Goal: Task Accomplishment & Management: Manage account settings

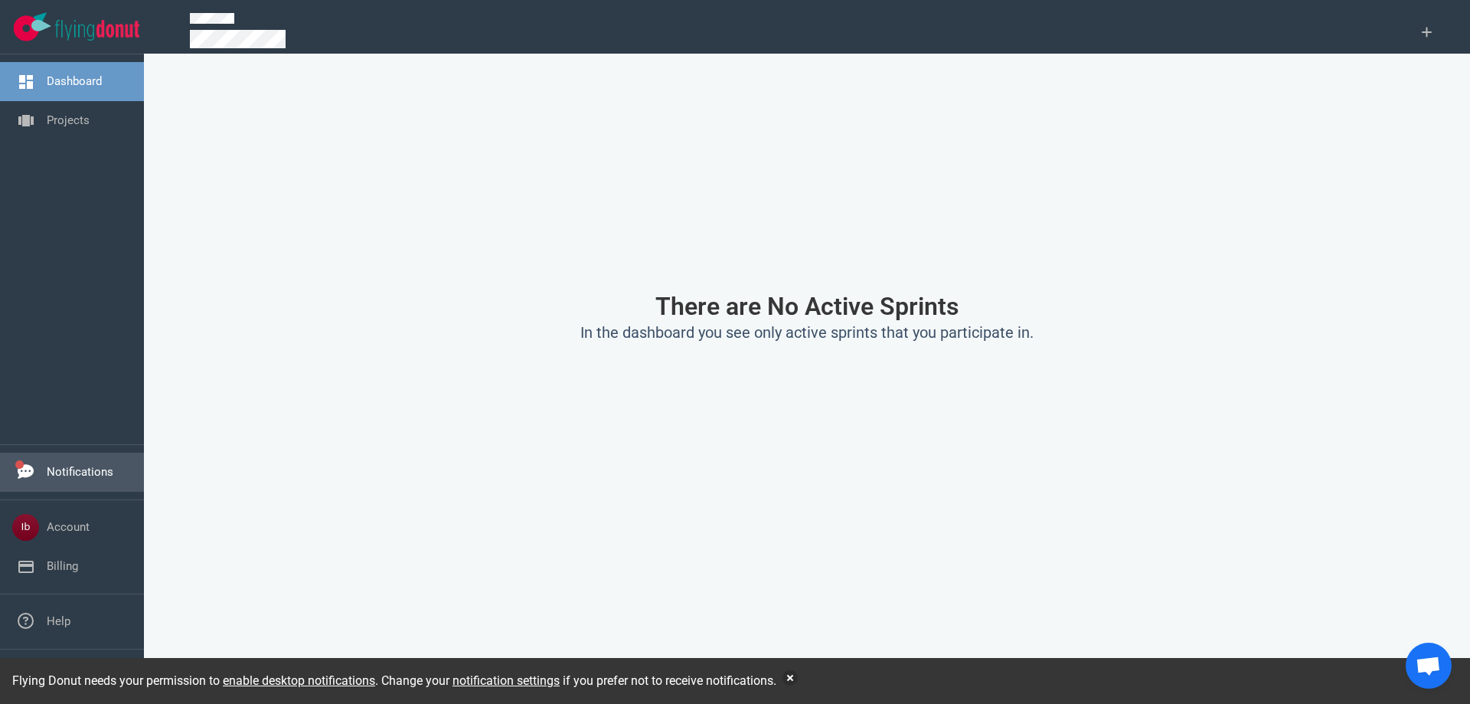
click at [77, 472] on link "Notifications" at bounding box center [80, 472] width 67 height 14
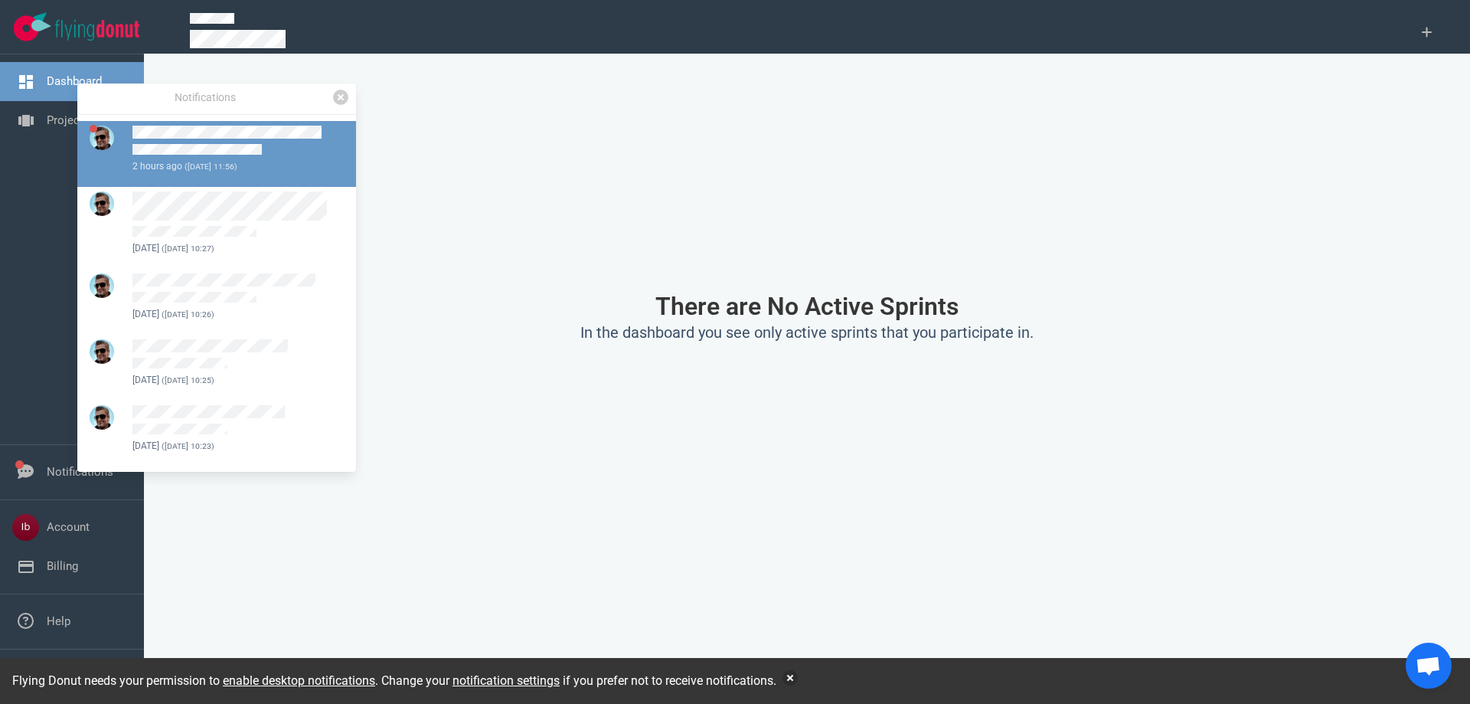
click at [224, 140] on div at bounding box center [234, 143] width 205 height 34
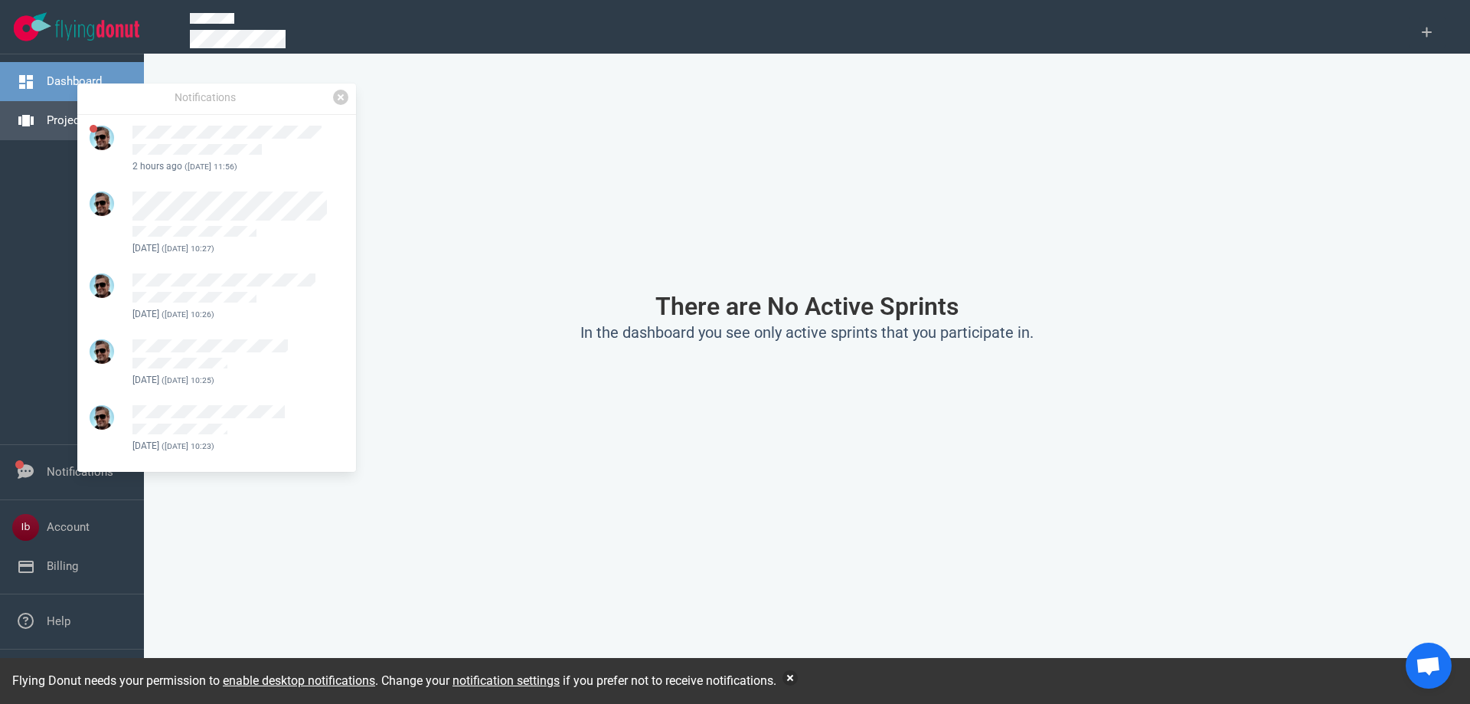
click at [62, 121] on link "Projects" at bounding box center [68, 120] width 43 height 14
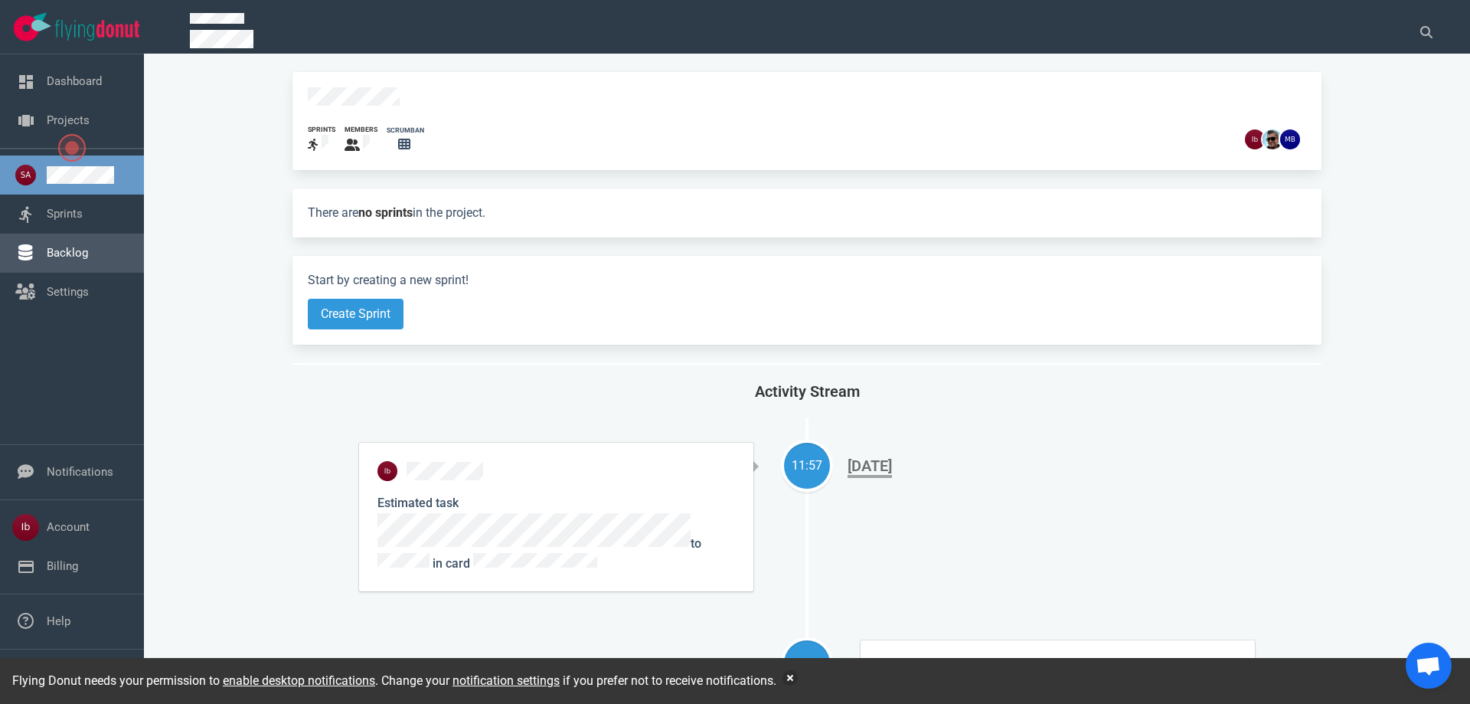
click at [74, 258] on link "Backlog" at bounding box center [67, 253] width 41 height 14
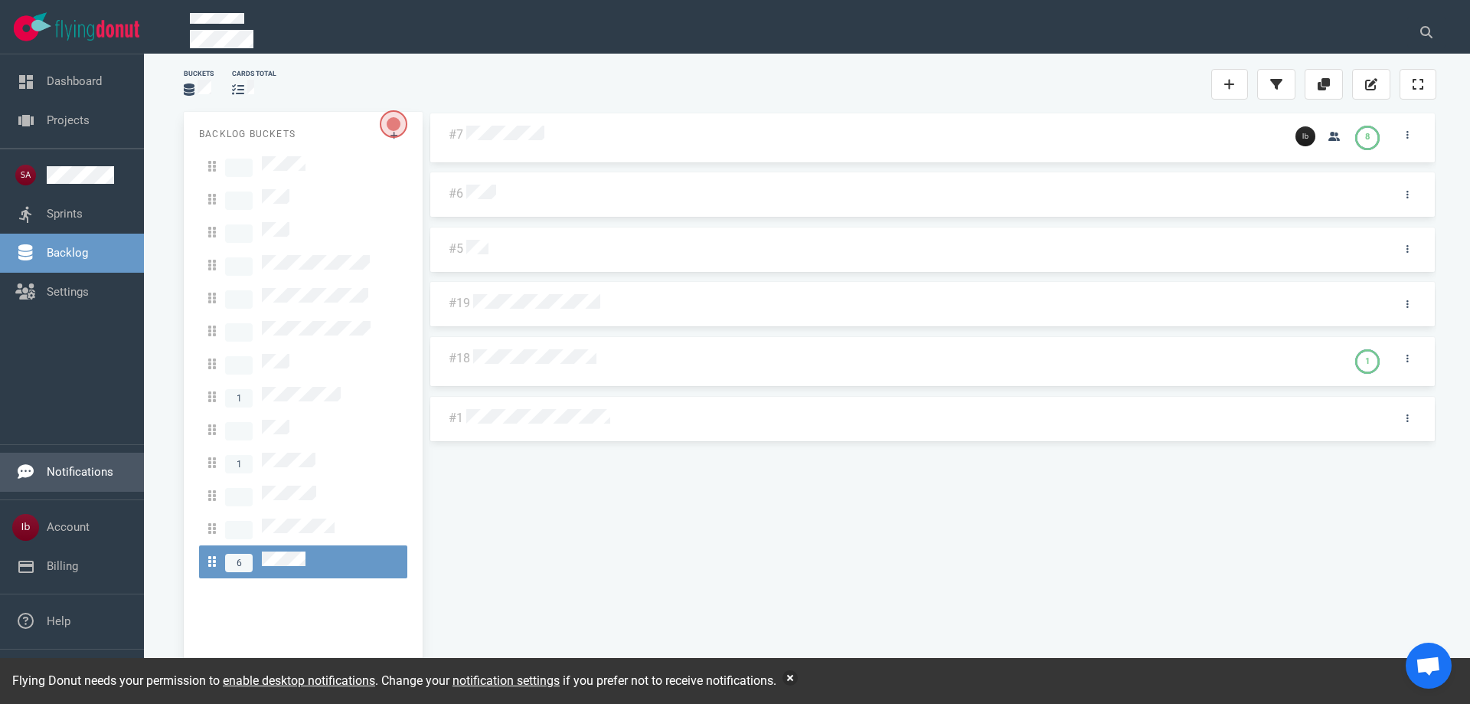
click at [67, 474] on link "Notifications" at bounding box center [80, 472] width 67 height 14
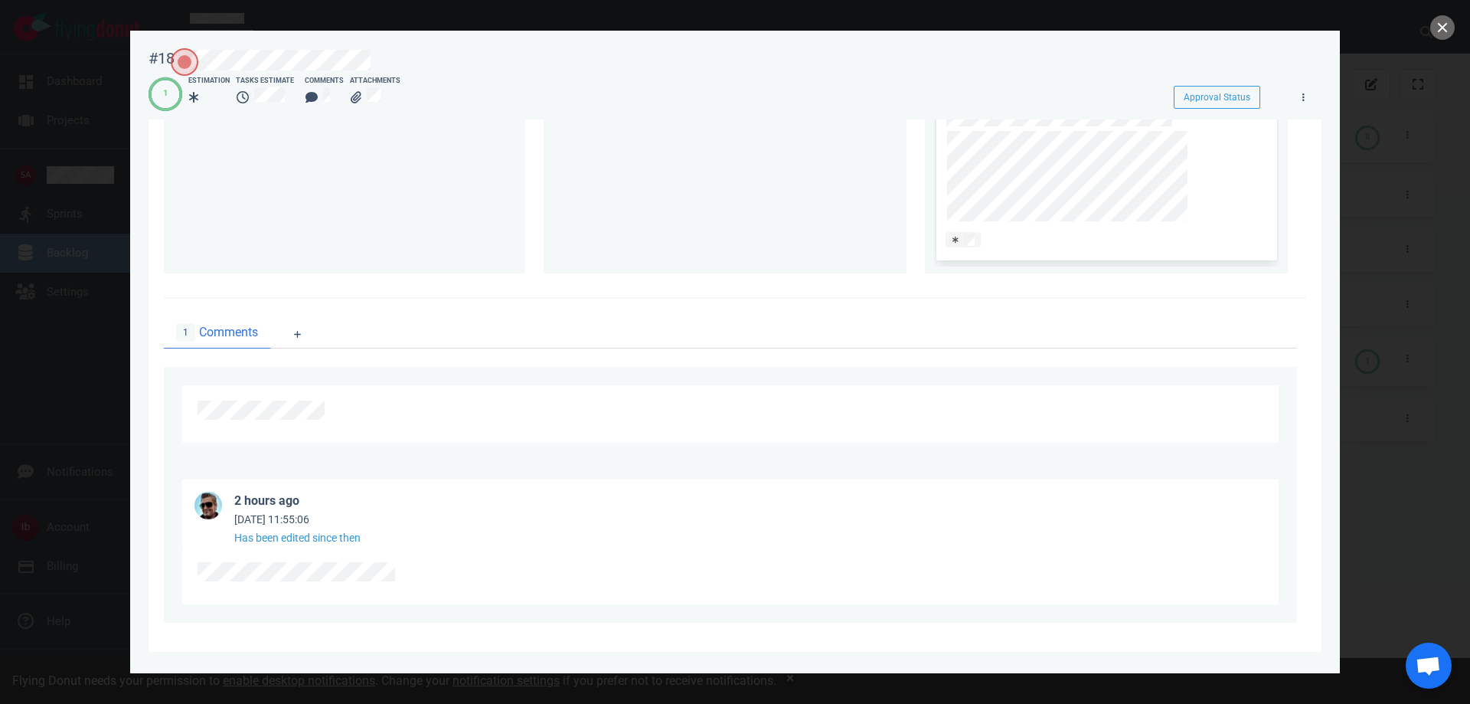
scroll to position [545, 0]
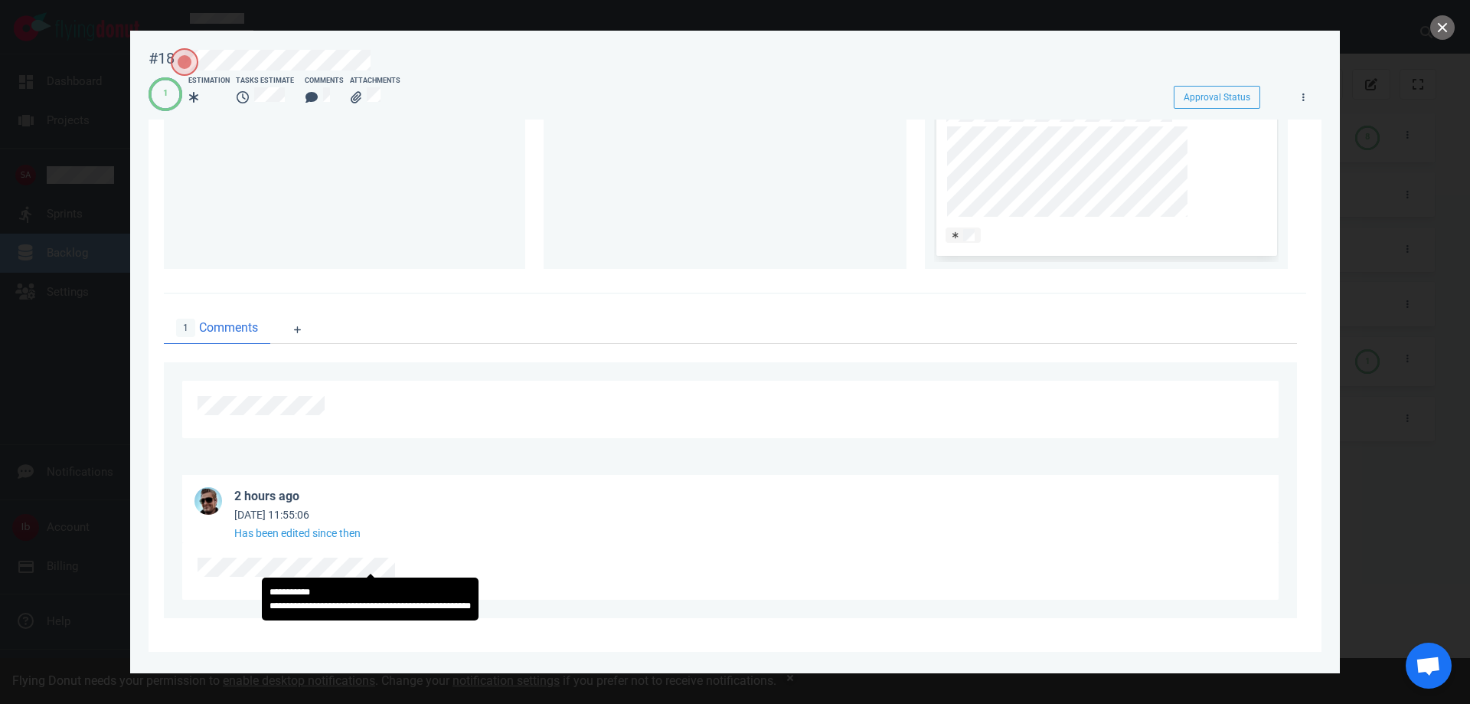
click at [44, 102] on div at bounding box center [735, 352] width 1470 height 704
click at [1430, 34] on div at bounding box center [735, 352] width 1470 height 704
drag, startPoint x: 1446, startPoint y: 25, endPoint x: 1379, endPoint y: 31, distance: 67.7
click at [1445, 25] on button "close" at bounding box center [1443, 27] width 25 height 25
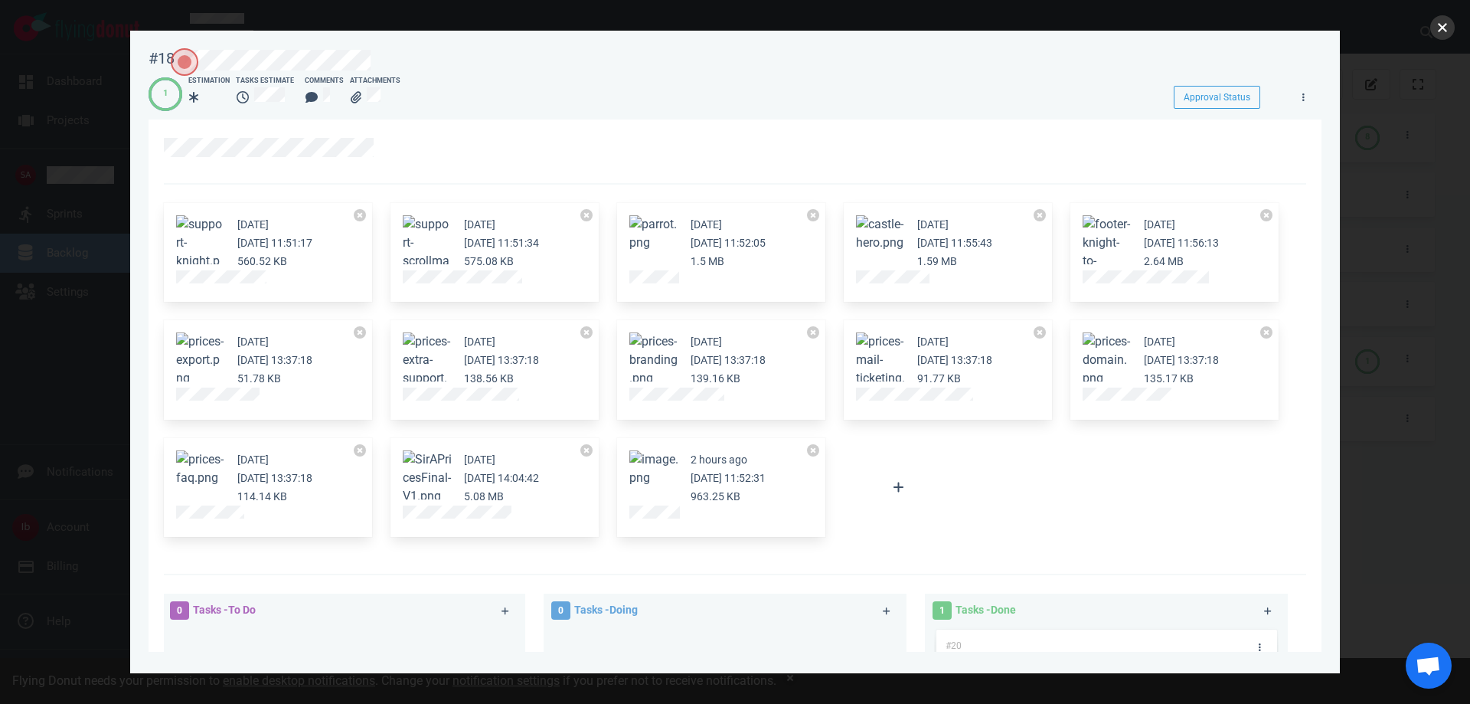
click at [1441, 21] on button "close" at bounding box center [1443, 27] width 25 height 25
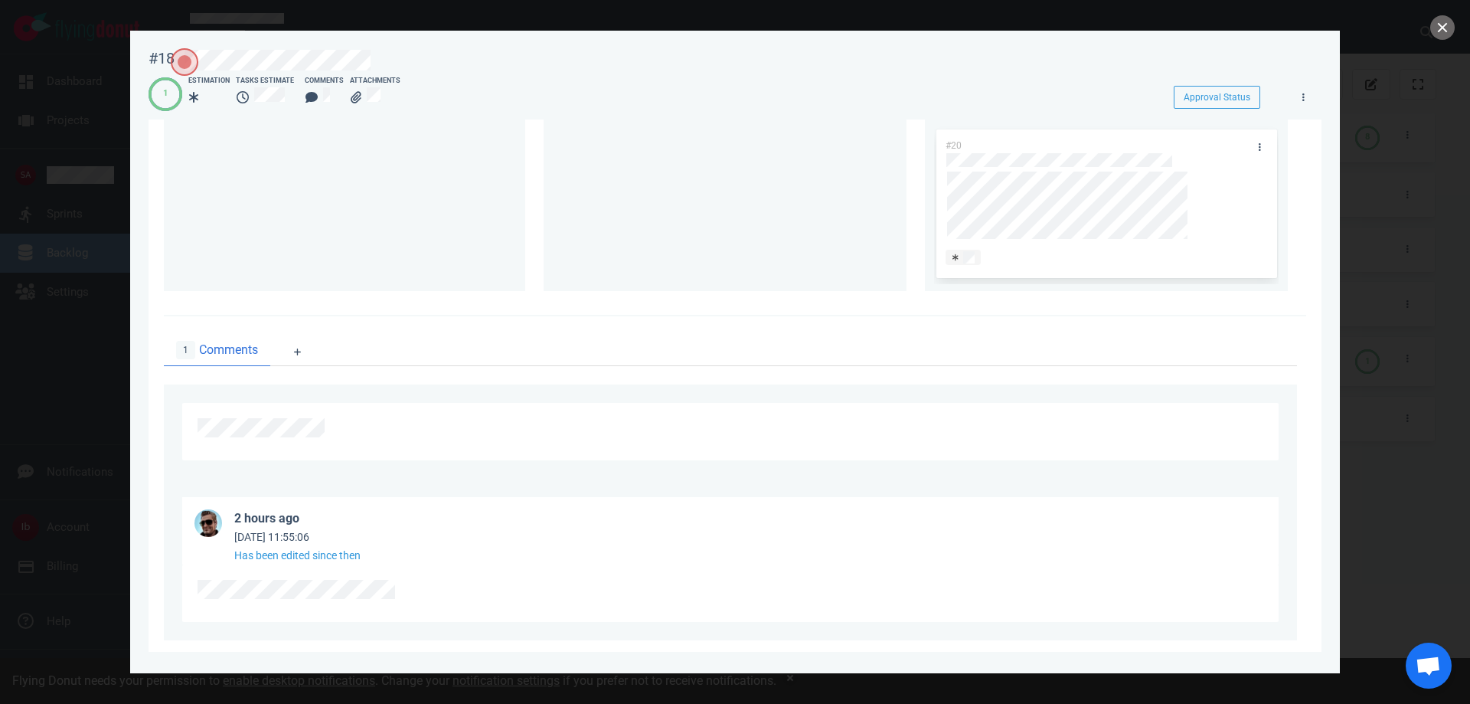
scroll to position [522, 0]
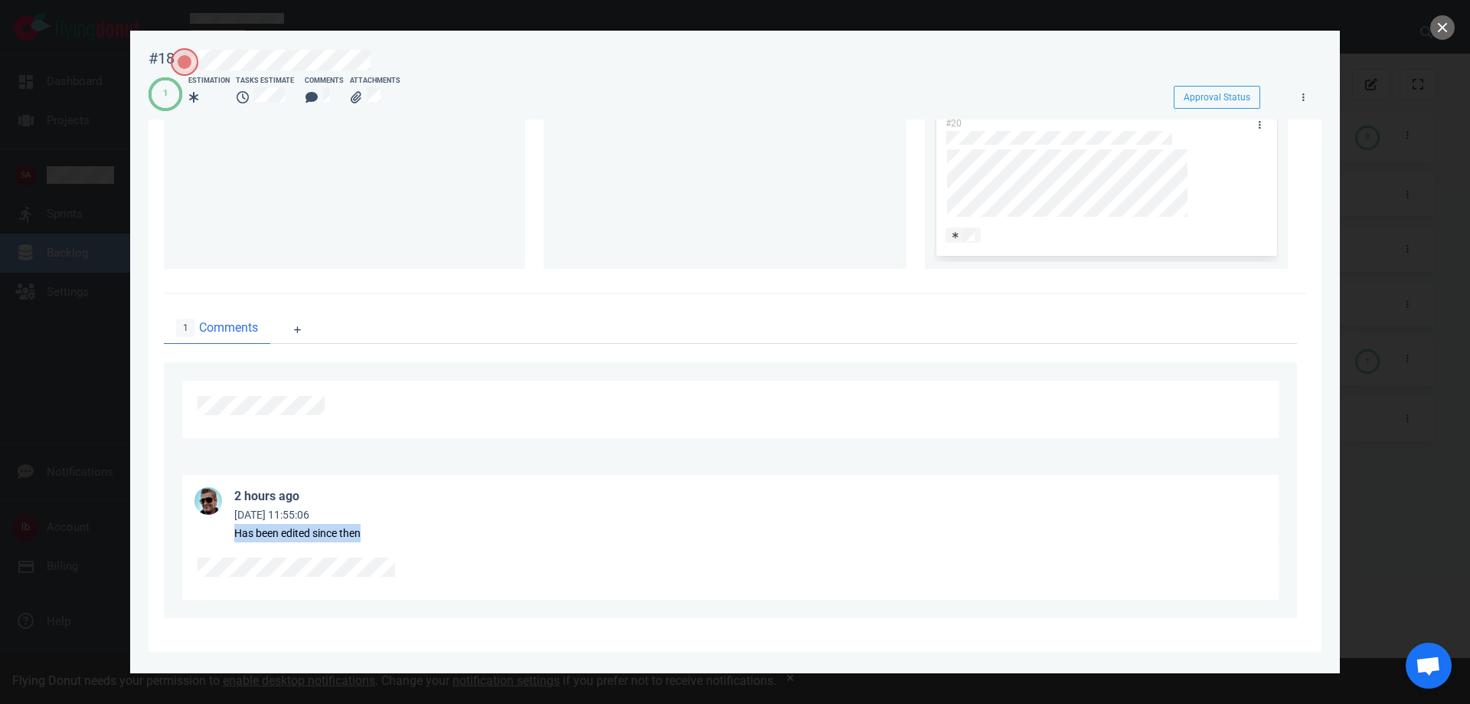
drag, startPoint x: 371, startPoint y: 539, endPoint x: 232, endPoint y: 540, distance: 138.6
click at [232, 540] on article "2 hours ago Sep 25, 2025 11:55:06 Has been edited since then" at bounding box center [730, 508] width 1097 height 67
click at [212, 541] on article "2 hours ago Sep 25, 2025 11:55:06 Has been edited since then" at bounding box center [730, 508] width 1097 height 67
click at [450, 572] on div at bounding box center [727, 567] width 1058 height 18
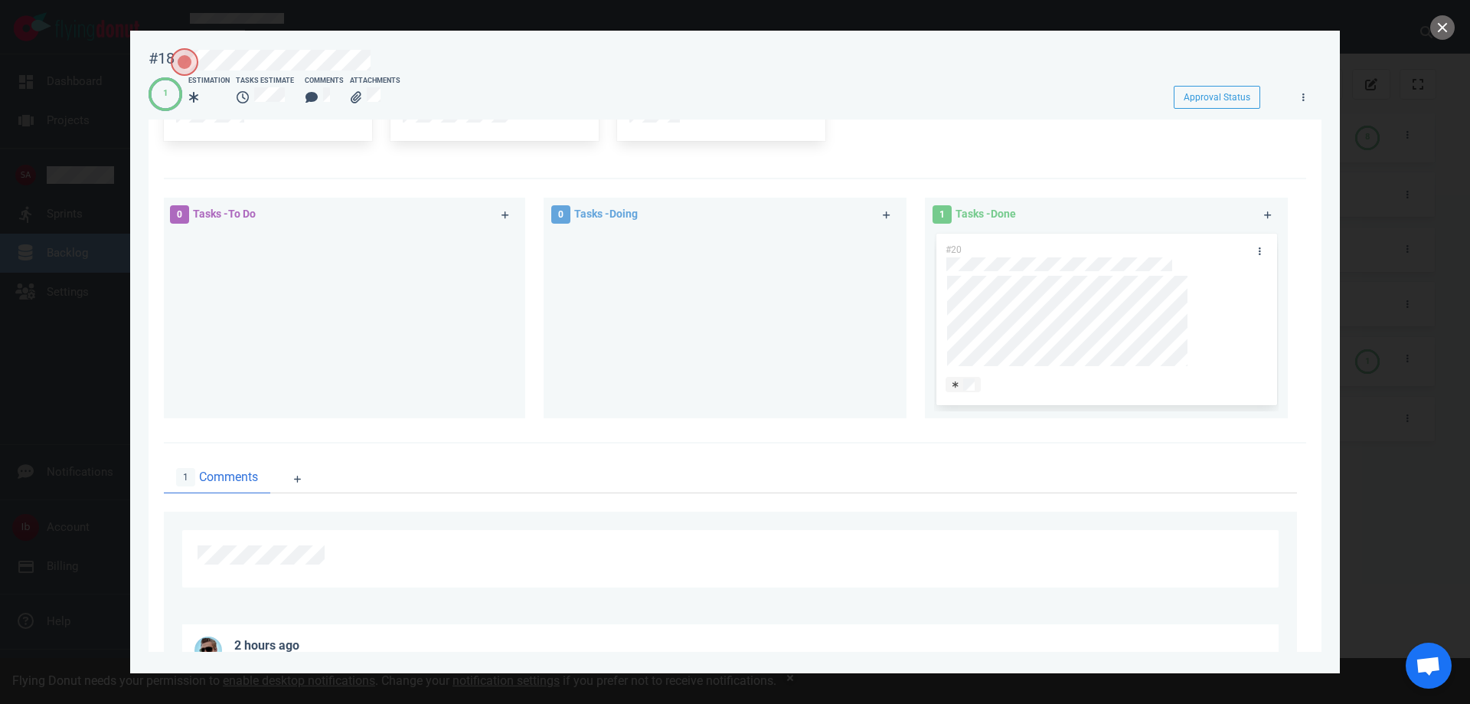
scroll to position [316, 0]
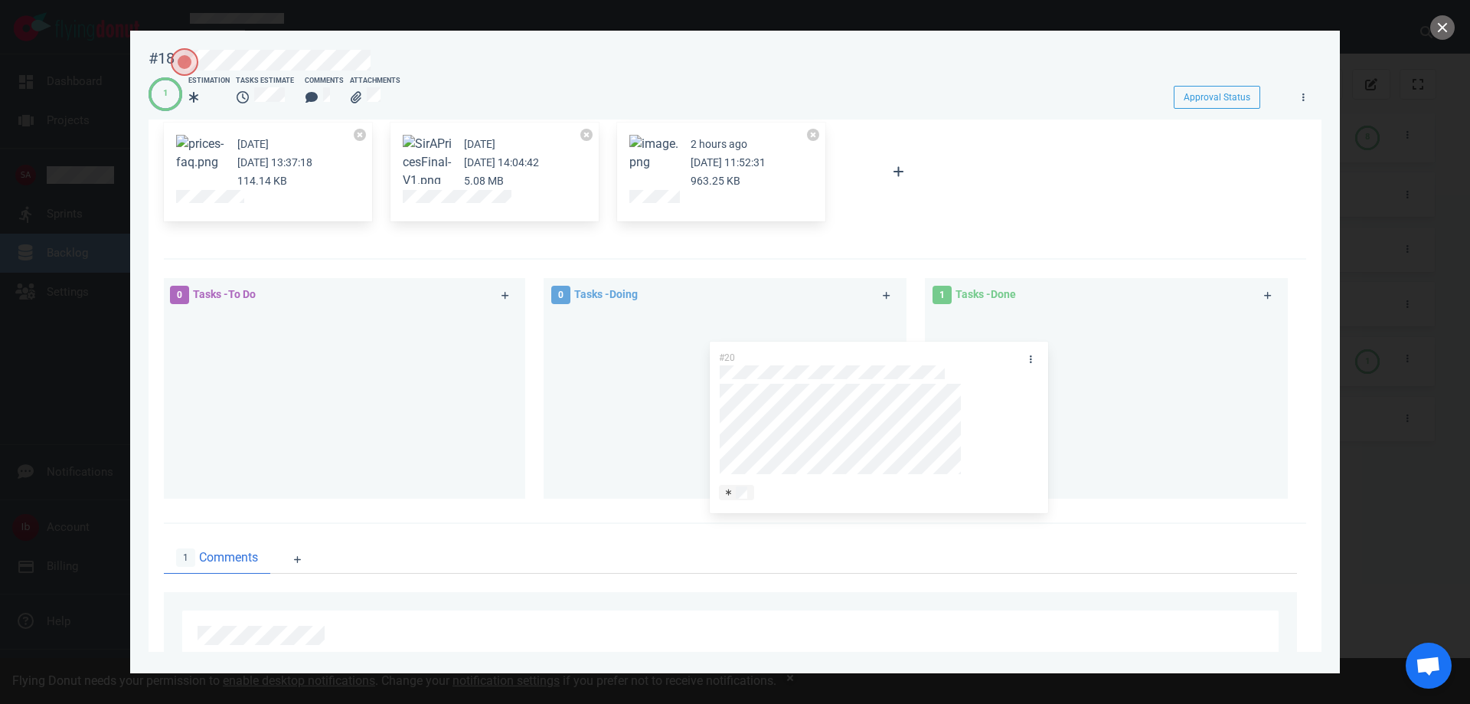
drag, startPoint x: 1058, startPoint y: 330, endPoint x: 671, endPoint y: 361, distance: 388.0
click at [627, 368] on div "0 Tasks - To Do 0 Tasks - Doing 1 Tasks - Done #20 #20" at bounding box center [731, 391] width 1152 height 244
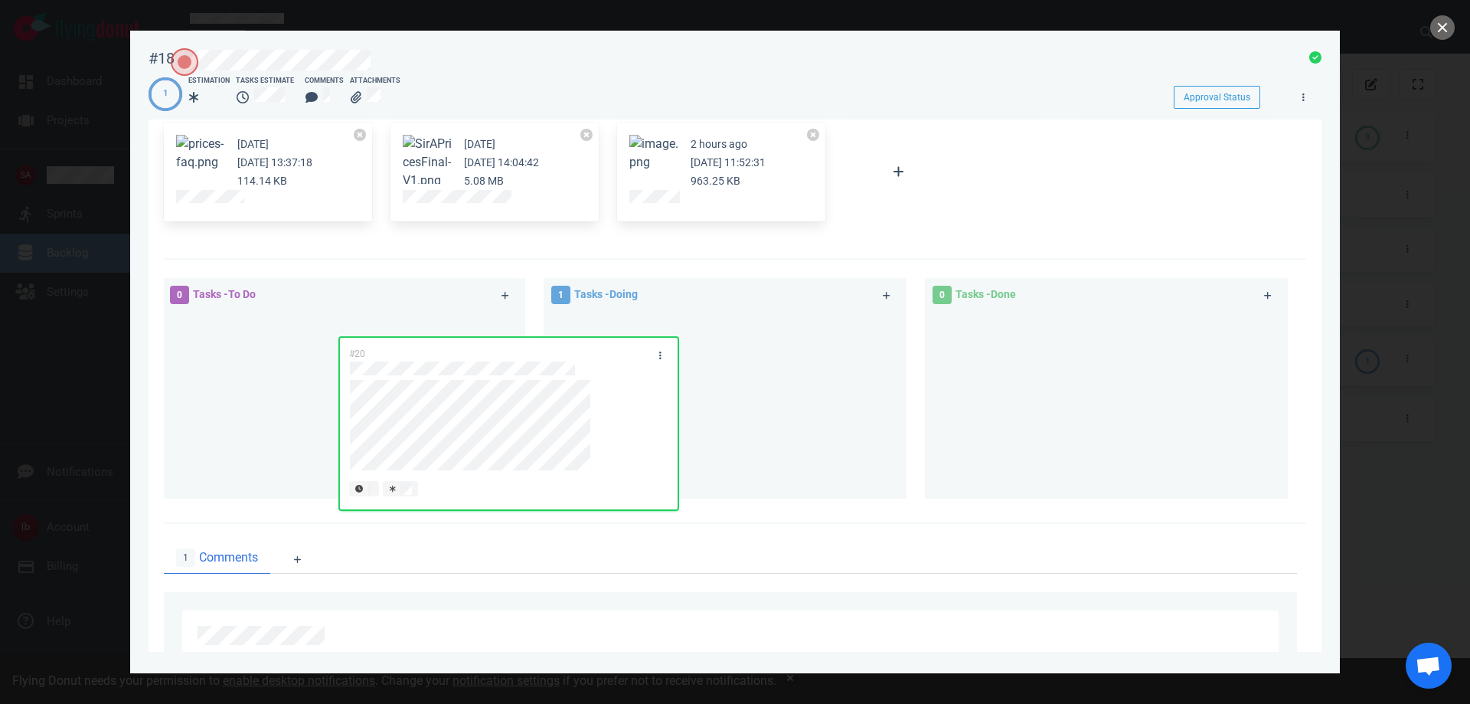
drag, startPoint x: 678, startPoint y: 339, endPoint x: 331, endPoint y: 359, distance: 347.5
click at [332, 360] on div "0 Tasks - To Do 1 Tasks - Doing #20 #20 0 Tasks - Done" at bounding box center [731, 391] width 1152 height 244
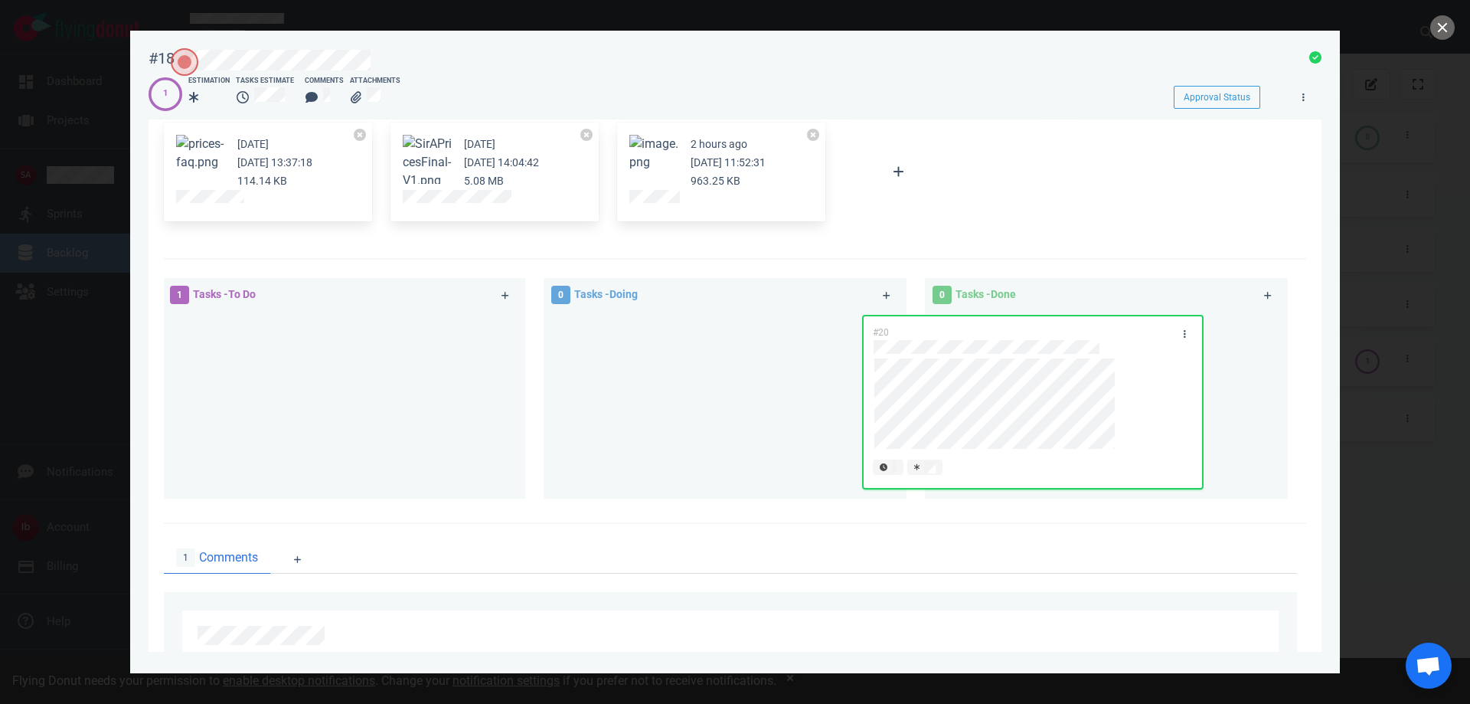
drag, startPoint x: 346, startPoint y: 335, endPoint x: 1103, endPoint y: 339, distance: 756.7
click at [1103, 339] on div "1 Tasks - To Do #20 #20 0 Tasks - Doing 0 Tasks - Done" at bounding box center [731, 391] width 1152 height 244
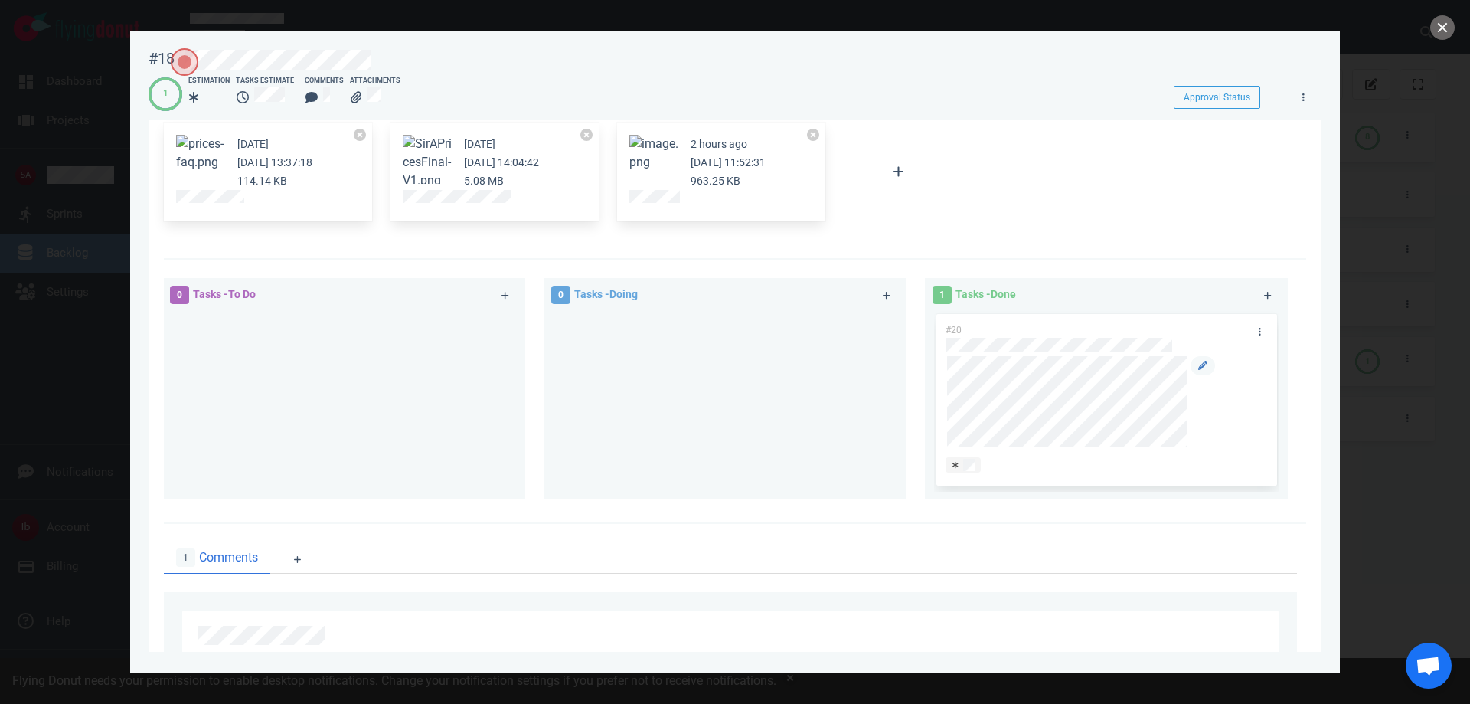
click at [1186, 417] on div at bounding box center [1103, 401] width 313 height 90
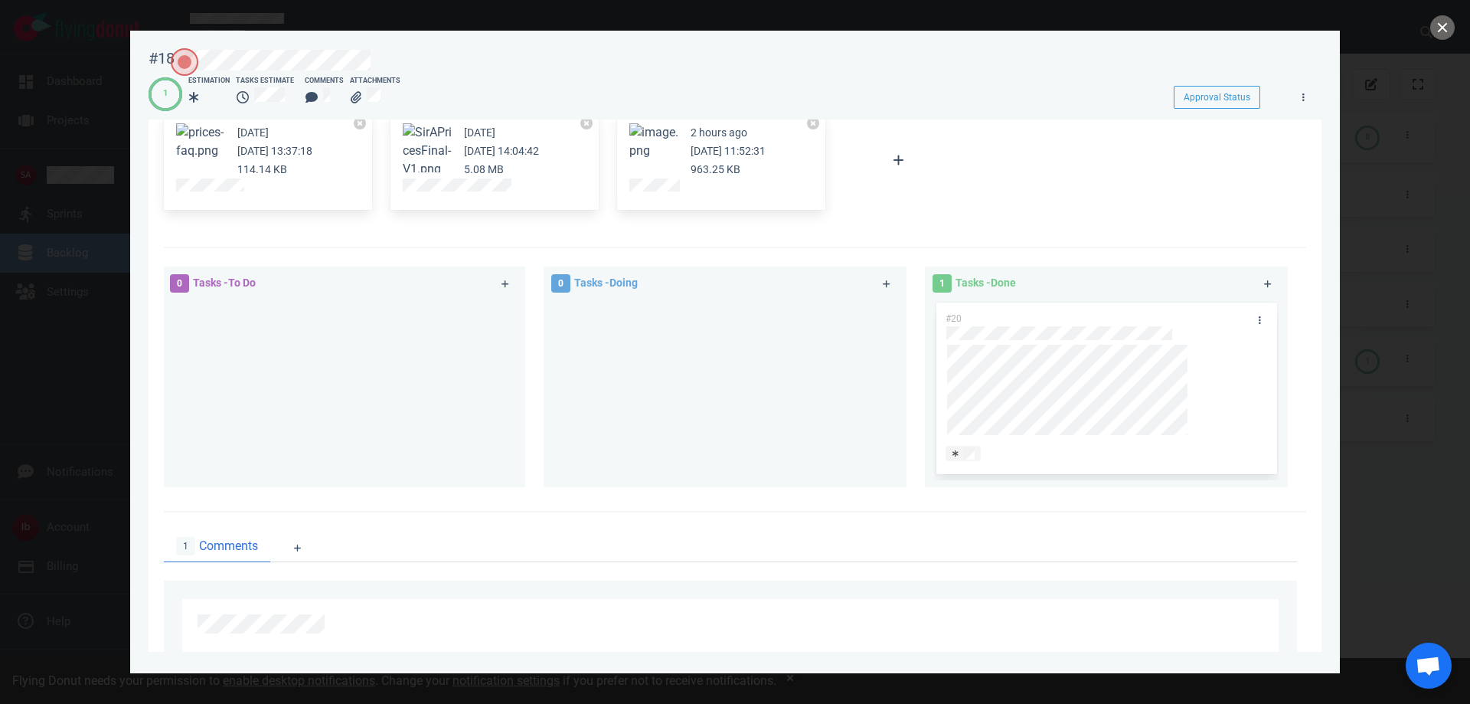
scroll to position [0, 0]
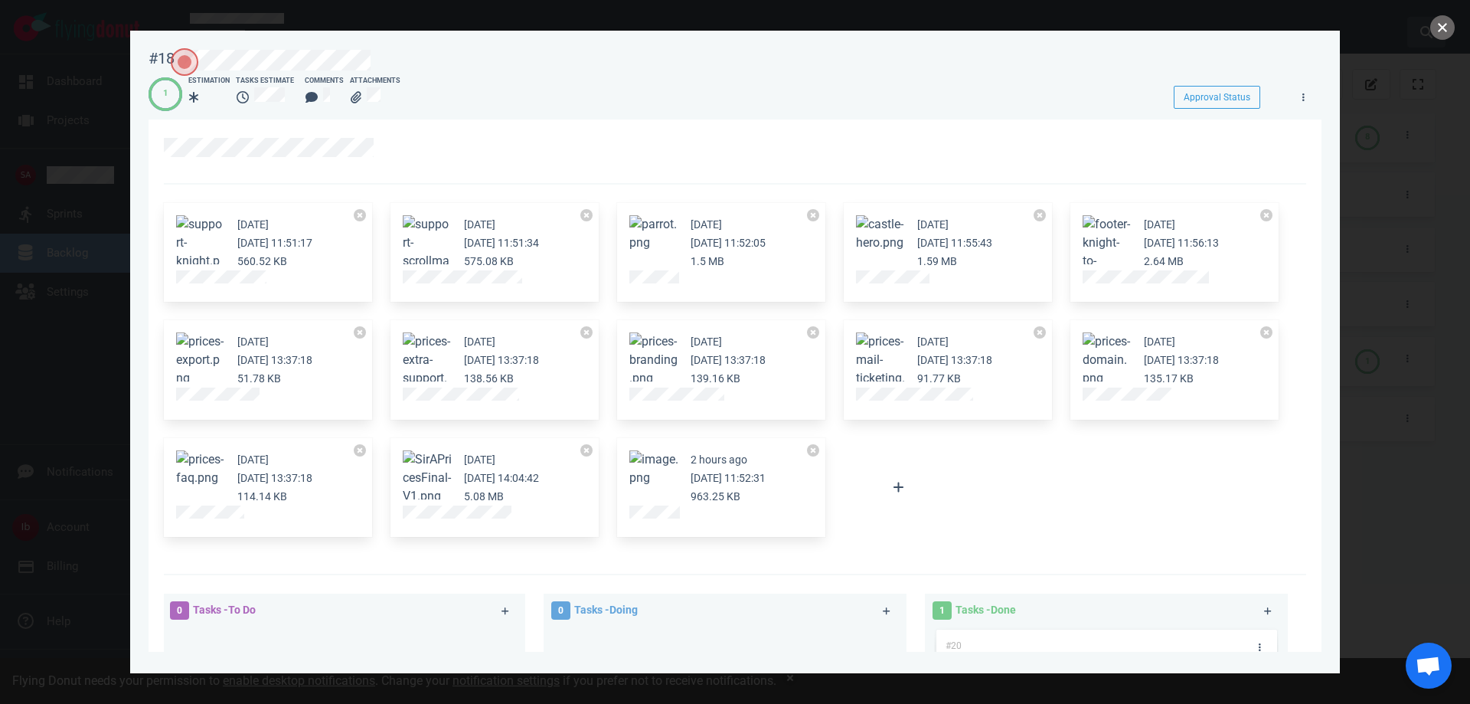
click at [1435, 37] on button "close" at bounding box center [1443, 27] width 25 height 25
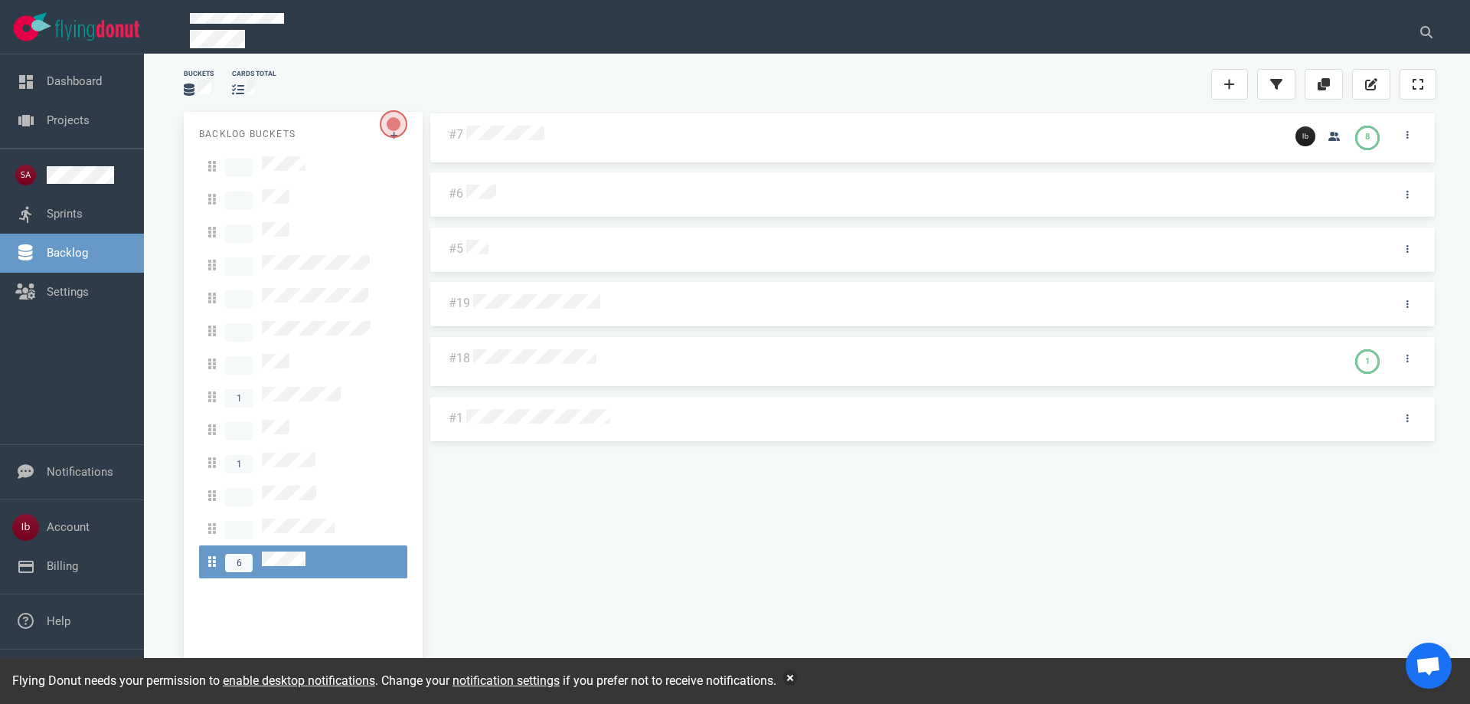
click at [531, 538] on div "#7 8 #6 #5 #19 #18 1 #1" at bounding box center [933, 392] width 1008 height 561
click at [567, 294] on div at bounding box center [925, 304] width 904 height 20
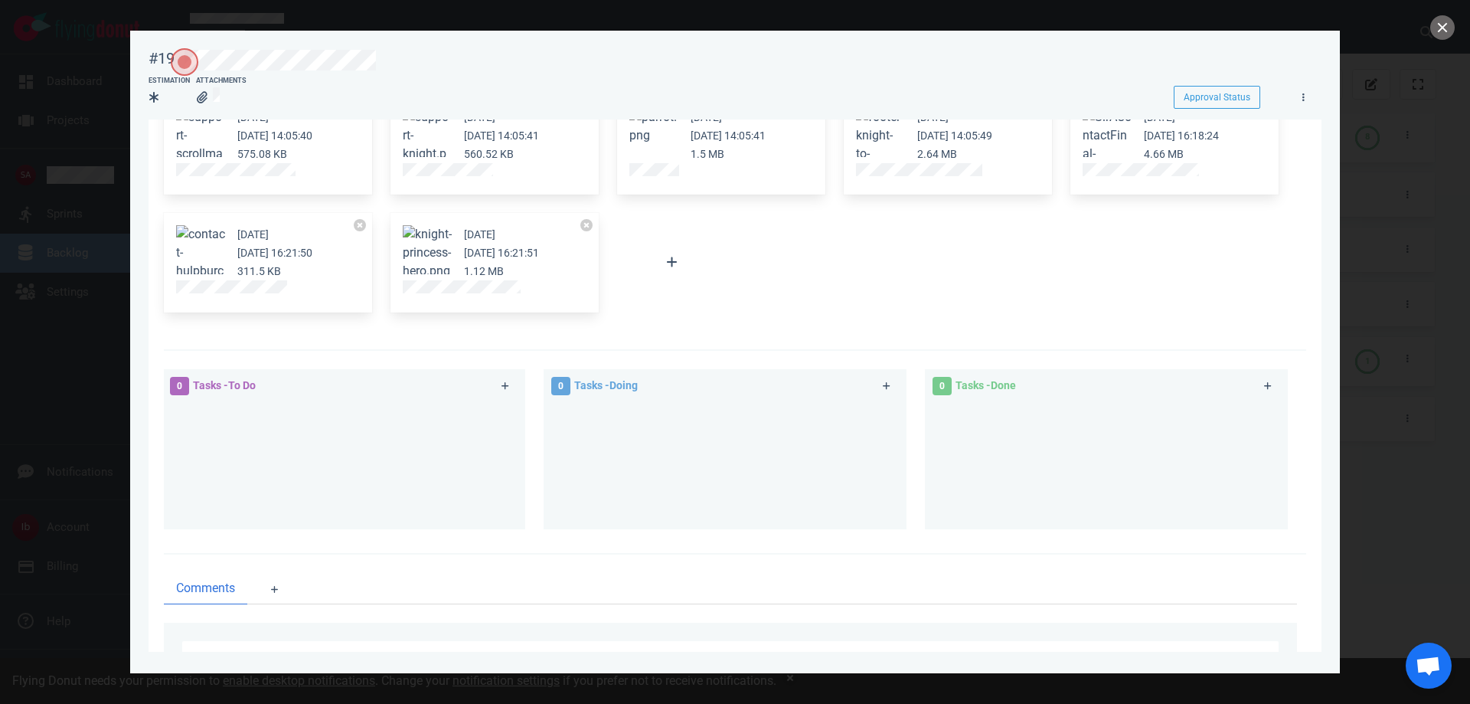
scroll to position [206, 0]
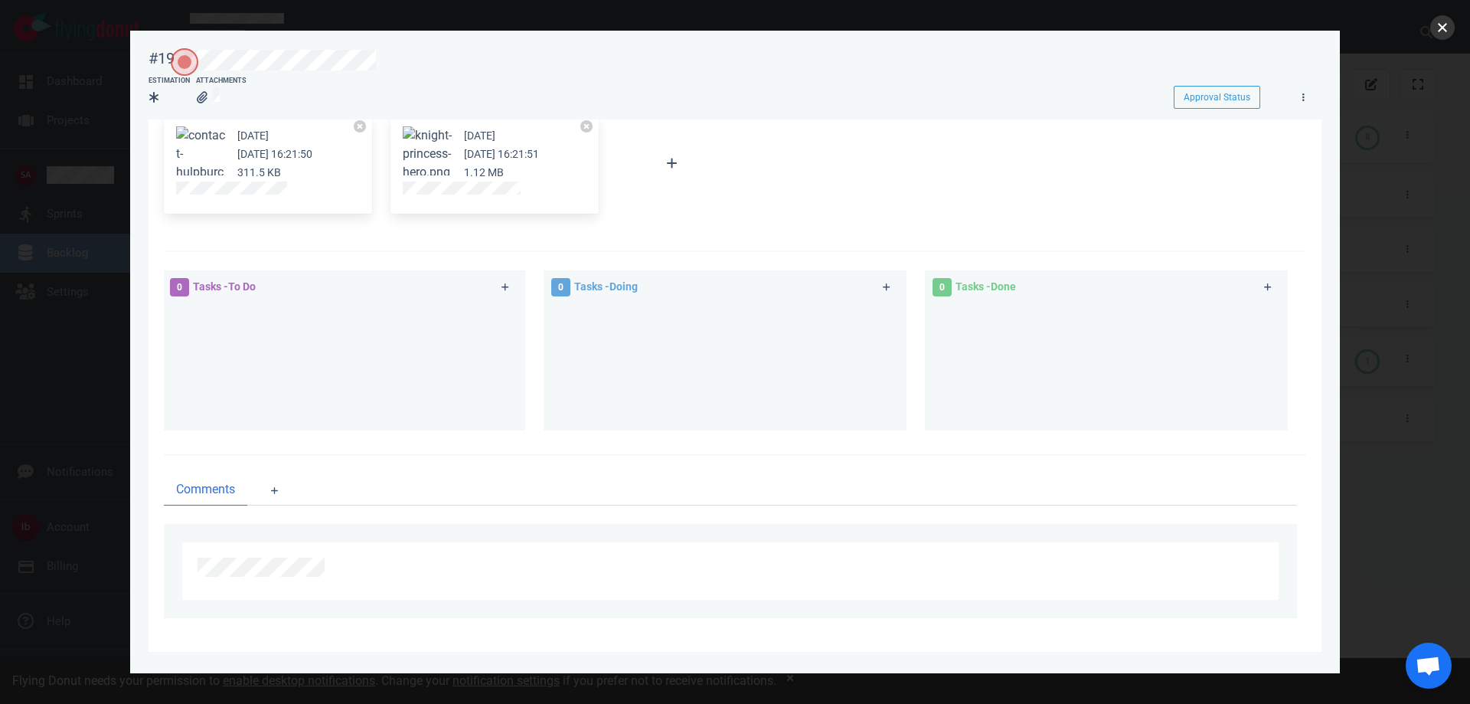
click at [1450, 23] on button "close" at bounding box center [1443, 27] width 25 height 25
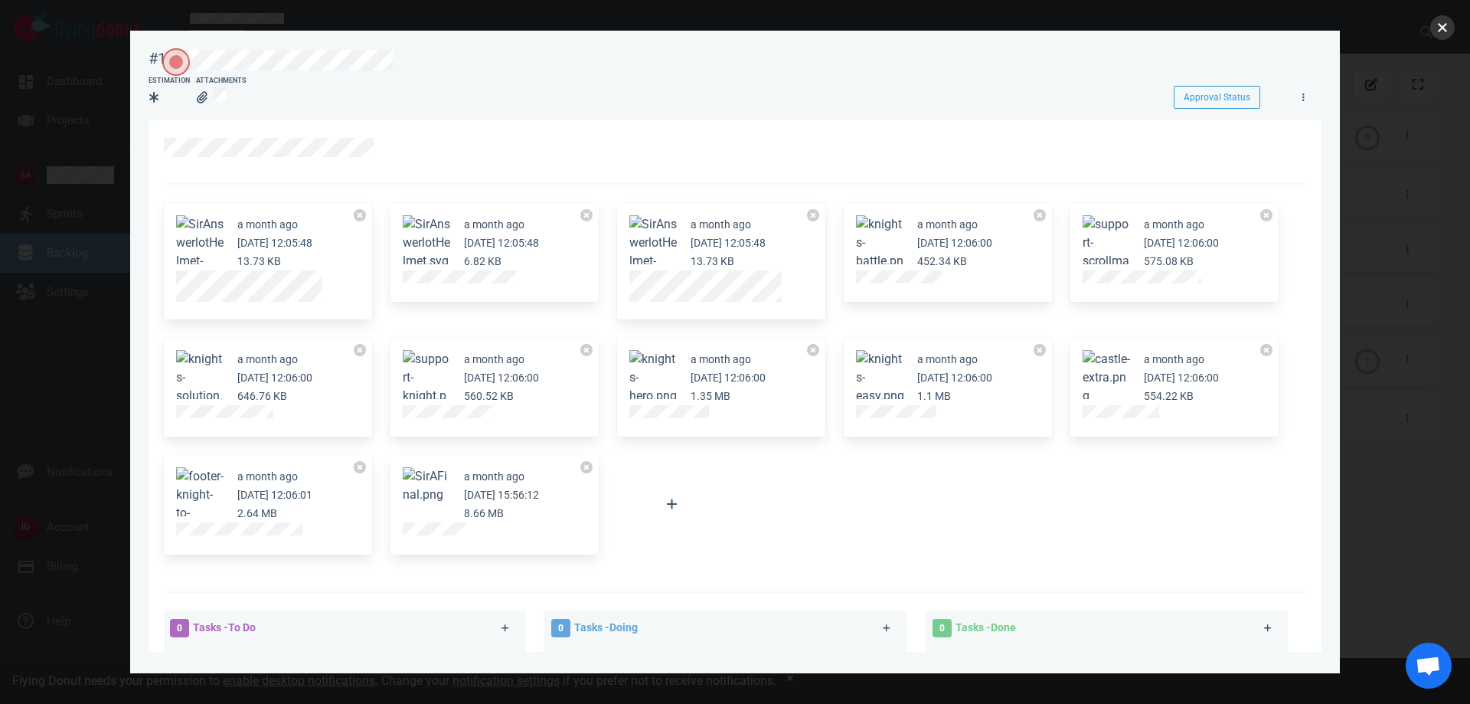
click at [1436, 21] on button "close" at bounding box center [1443, 27] width 25 height 25
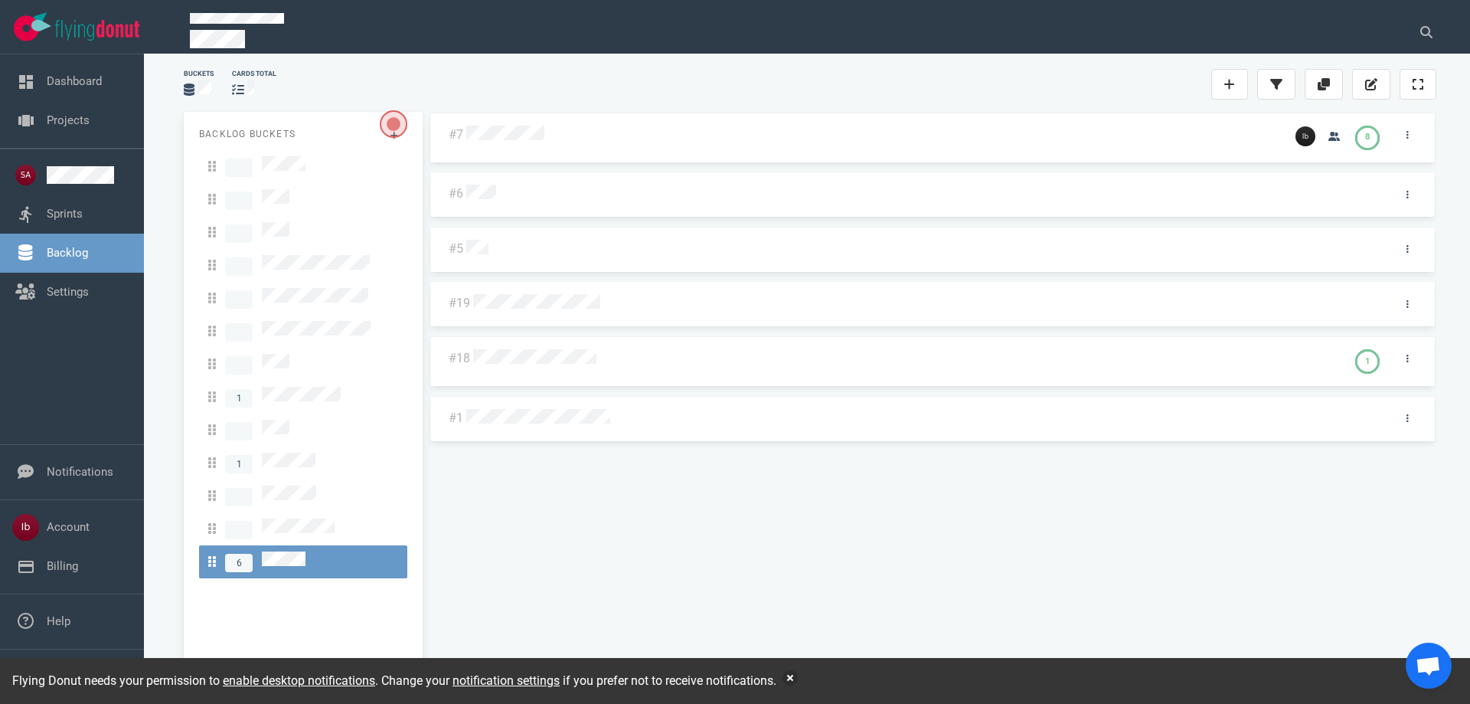
click at [463, 257] on div at bounding box center [923, 247] width 921 height 32
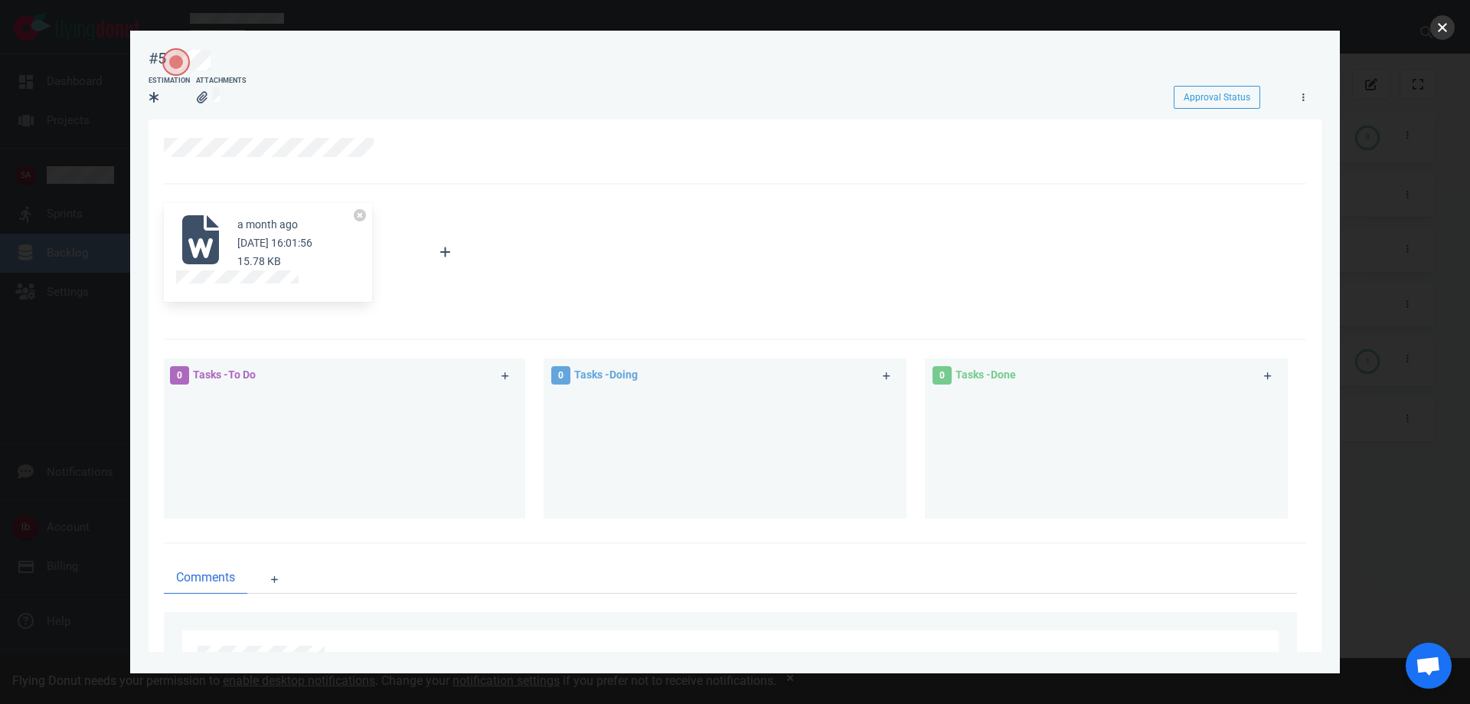
click at [1438, 31] on button "close" at bounding box center [1443, 27] width 25 height 25
